Goal: Task Accomplishment & Management: Manage account settings

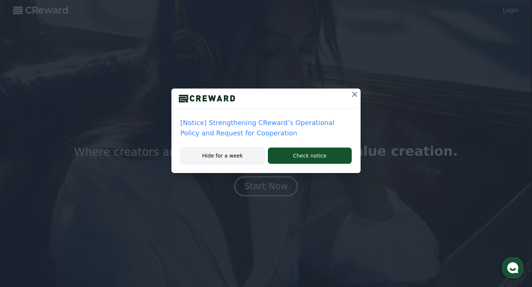
click at [249, 160] on button "Hide for a week" at bounding box center [222, 155] width 85 height 17
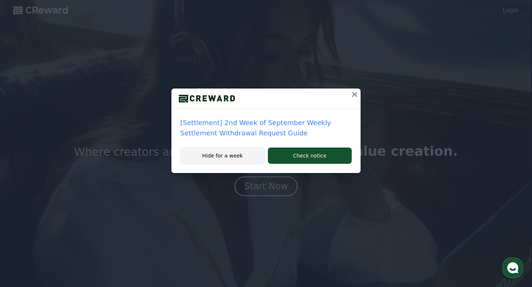
click at [248, 160] on button "Hide for a week" at bounding box center [222, 155] width 85 height 17
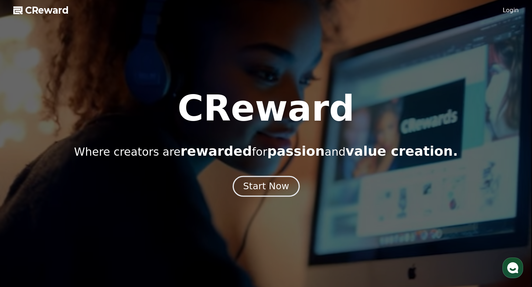
click at [270, 192] on div "Start Now" at bounding box center [266, 186] width 46 height 13
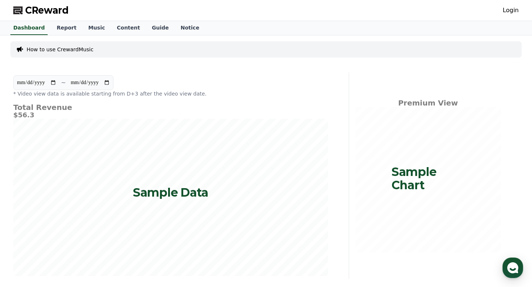
click at [518, 13] on link "Login" at bounding box center [511, 10] width 16 height 9
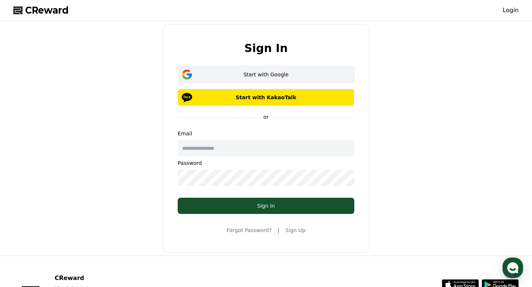
click at [305, 79] on button "Start with Google" at bounding box center [266, 74] width 177 height 17
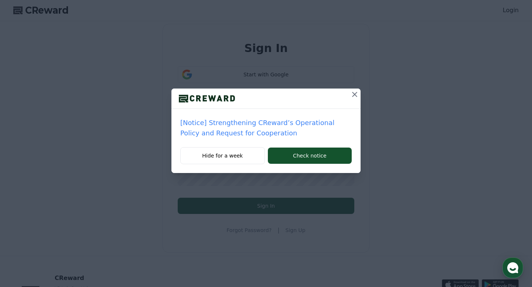
click at [354, 98] on icon at bounding box center [354, 94] width 9 height 9
click at [358, 96] on icon at bounding box center [354, 94] width 9 height 9
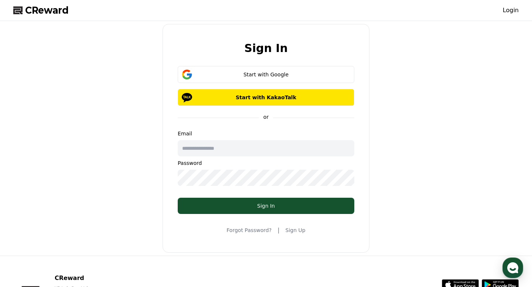
click at [272, 151] on input "text" at bounding box center [266, 148] width 177 height 16
